Goal: Information Seeking & Learning: Learn about a topic

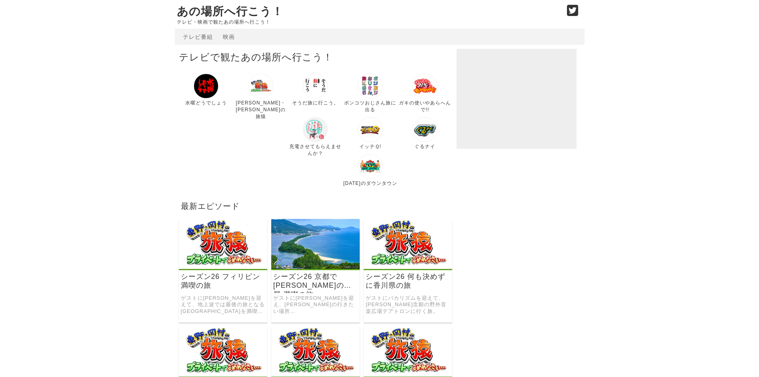
click at [303, 135] on img at bounding box center [315, 129] width 25 height 25
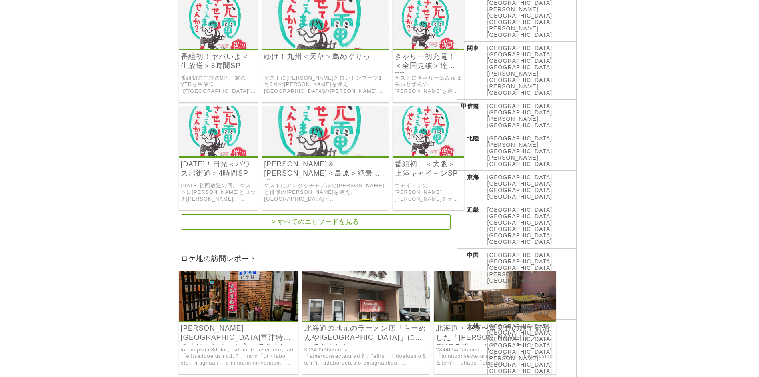
scroll to position [200, 0]
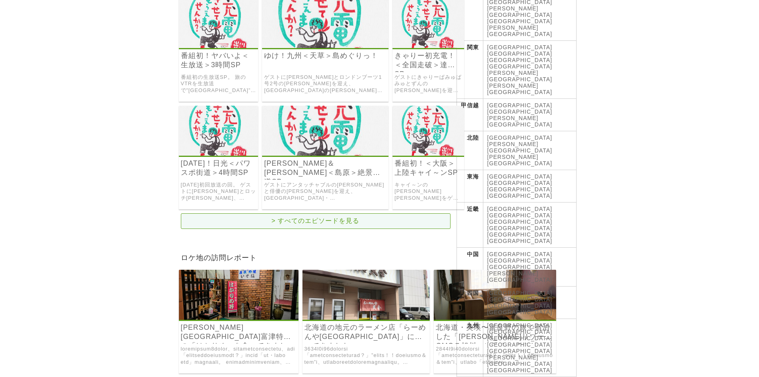
click at [345, 218] on link "> すべてのエピソードを見る" at bounding box center [316, 221] width 270 height 16
click at [415, 168] on link "番組初！＜大阪＞上陸キャイ～ンSP" at bounding box center [429, 168] width 68 height 18
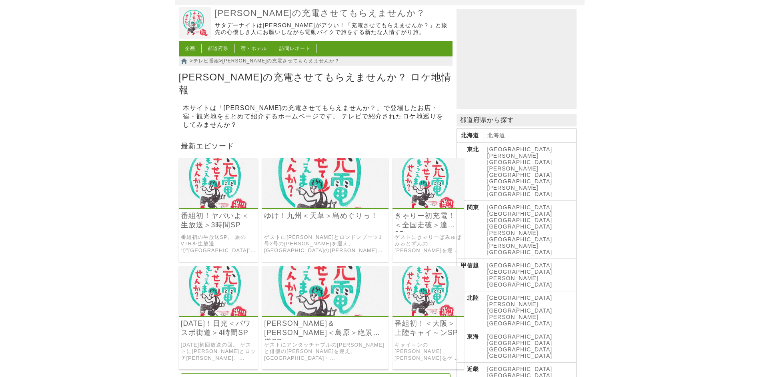
scroll to position [120, 0]
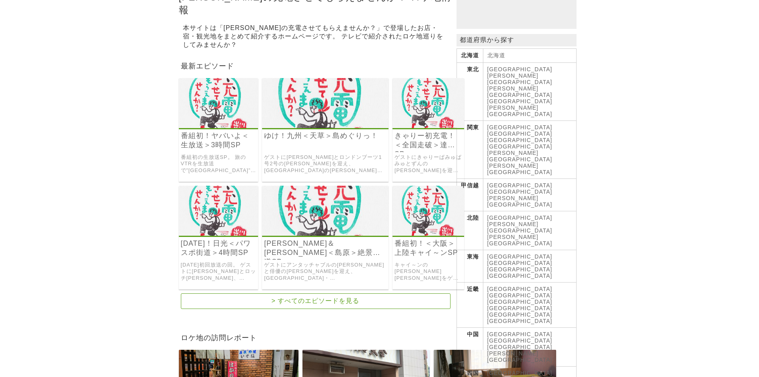
click at [221, 131] on link "番組初！ヤバいよ＜生放送＞3時間SP" at bounding box center [219, 140] width 76 height 18
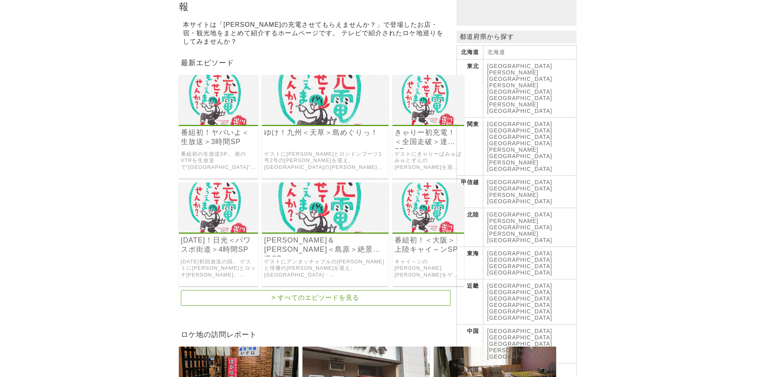
scroll to position [160, 0]
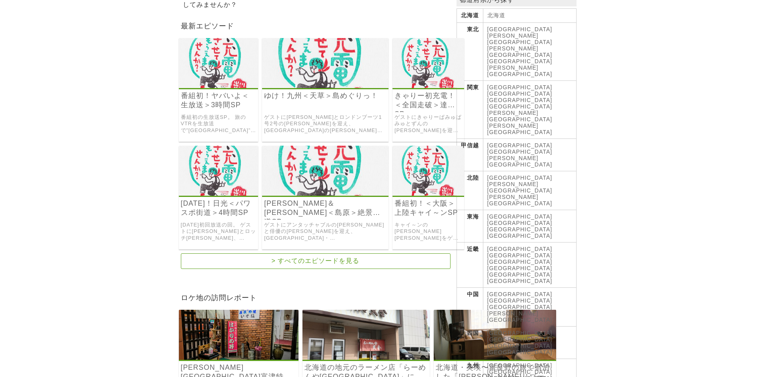
click at [493, 213] on link "[GEOGRAPHIC_DATA]" at bounding box center [520, 216] width 65 height 6
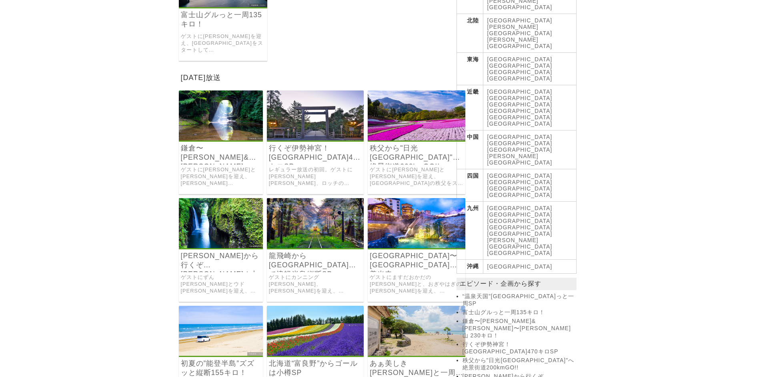
scroll to position [320, 0]
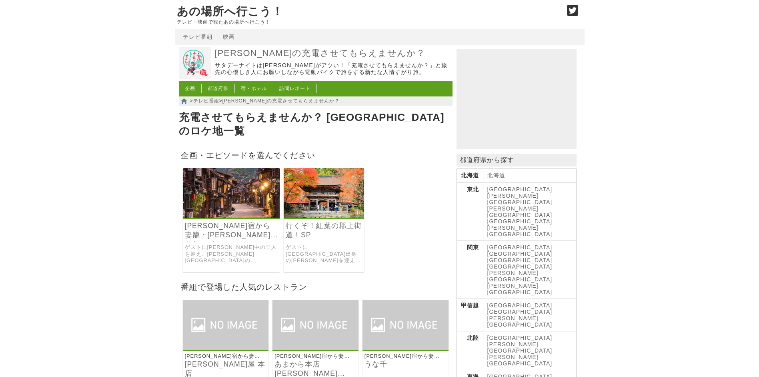
click at [227, 229] on link "[PERSON_NAME]宿から妻籠・[PERSON_NAME]とおって[GEOGRAPHIC_DATA]180キロ" at bounding box center [231, 230] width 93 height 18
click at [323, 229] on link "行くぞ！紅葉の郡上街道！SP" at bounding box center [324, 230] width 76 height 18
click at [309, 228] on link "行くぞ！紅葉の郡上街道！SP" at bounding box center [324, 230] width 76 height 18
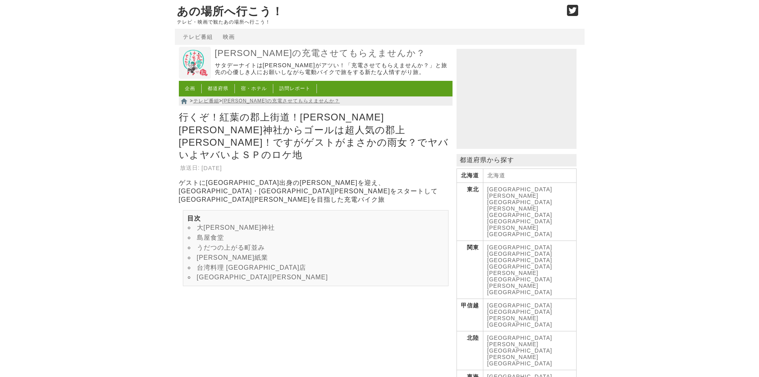
click at [518, 377] on link "[GEOGRAPHIC_DATA]" at bounding box center [520, 383] width 65 height 6
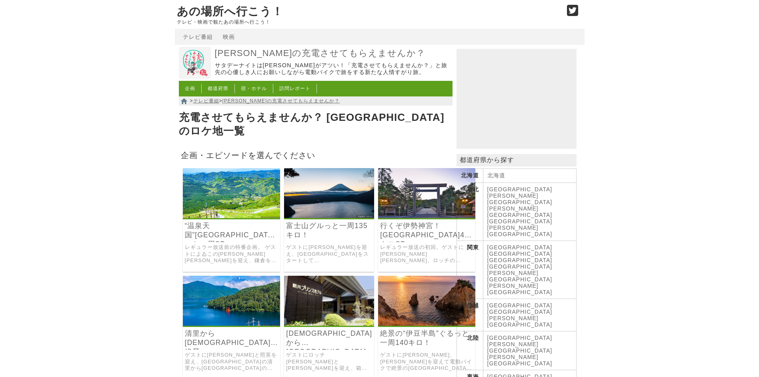
click at [206, 190] on img at bounding box center [232, 193] width 98 height 50
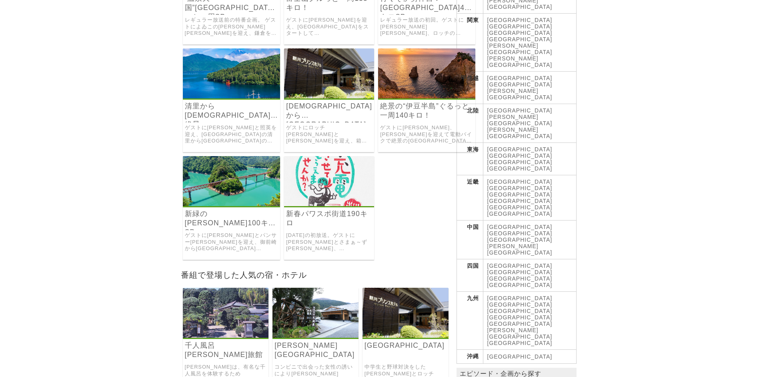
scroll to position [280, 0]
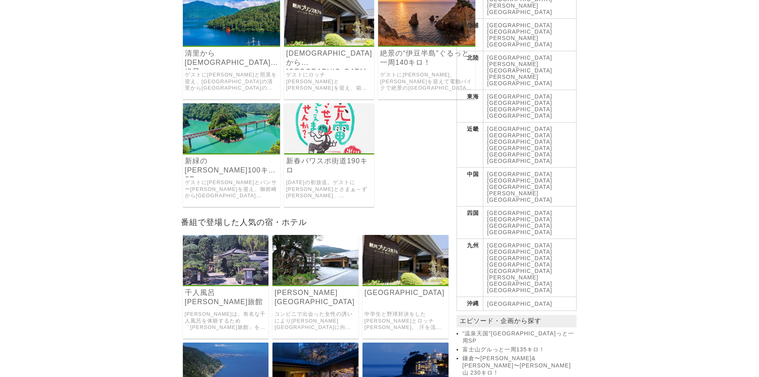
click at [320, 165] on h3 "新春パワスポ街道190キロ" at bounding box center [329, 167] width 90 height 21
click at [317, 157] on link "新春パワスポ街道190キロ" at bounding box center [329, 166] width 86 height 18
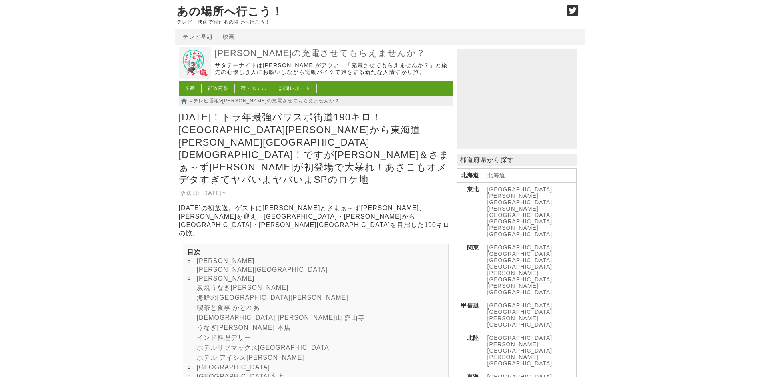
scroll to position [40, 0]
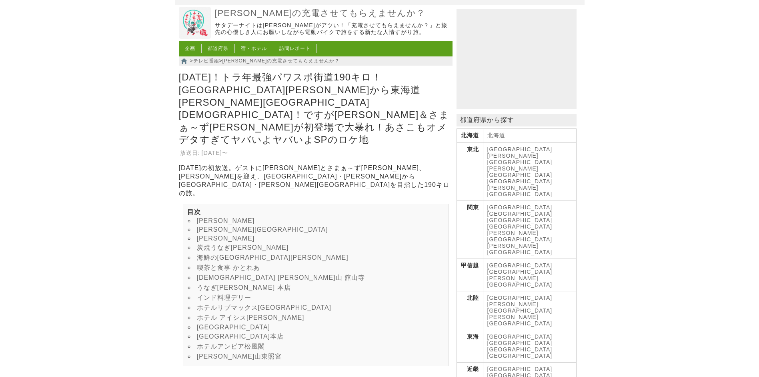
click at [540, 346] on link "[GEOGRAPHIC_DATA]" at bounding box center [520, 349] width 65 height 6
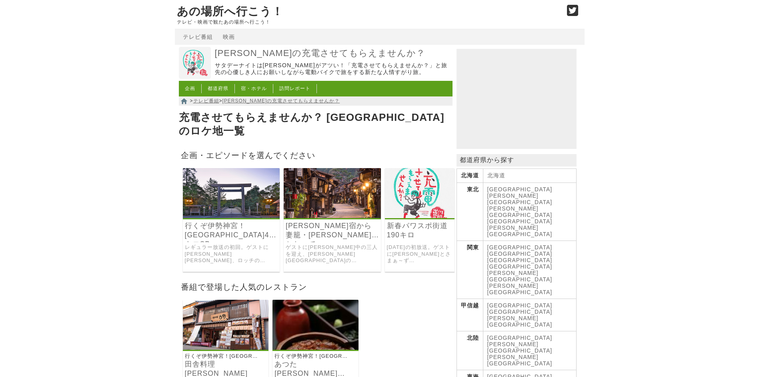
click at [325, 327] on img at bounding box center [316, 325] width 86 height 50
click at [404, 230] on h3 "新春パワスポ街道190キロ" at bounding box center [420, 231] width 70 height 21
click at [400, 193] on img at bounding box center [420, 193] width 70 height 50
click at [231, 192] on img at bounding box center [231, 193] width 97 height 50
click at [415, 183] on img at bounding box center [420, 193] width 70 height 50
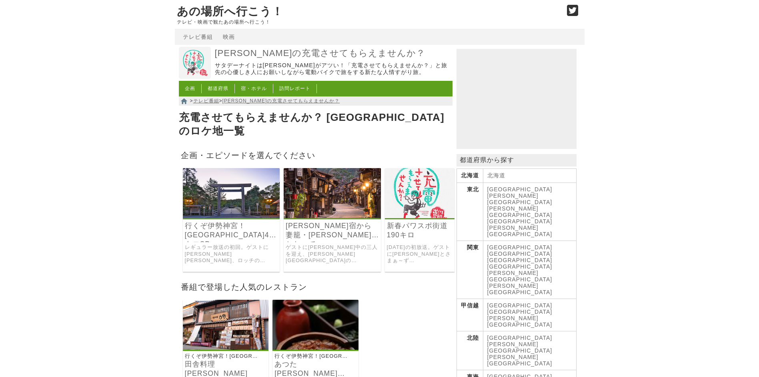
click at [386, 172] on img at bounding box center [420, 193] width 70 height 50
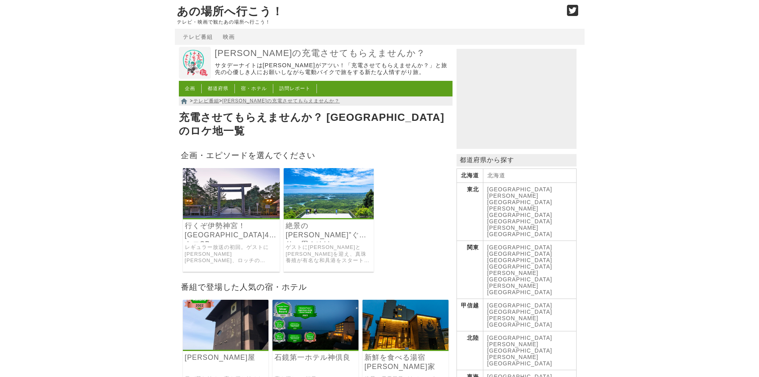
click at [219, 189] on img at bounding box center [231, 193] width 97 height 50
click at [309, 210] on div "絶景の伊勢志摩”ぐるり一周！ゆけ伊勢神宮 ゲストに小木博明と椿鬼奴を迎え、真珠養殖が有名な和具港をスタートし、伊勢志摩をぐるっと巡って伊勢神宮を目指した旅。" at bounding box center [329, 220] width 90 height 104
click at [309, 223] on link "絶景の[PERSON_NAME]”ぐるり一周！ゆけ[DEMOGRAPHIC_DATA]" at bounding box center [329, 230] width 86 height 18
